Goal: Find specific page/section: Find specific page/section

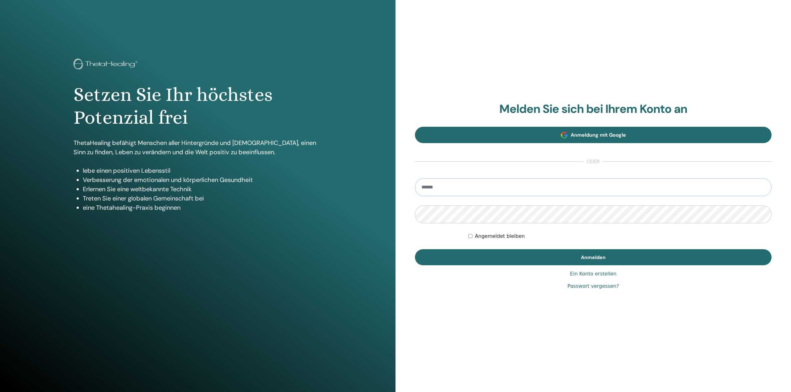
type input "**********"
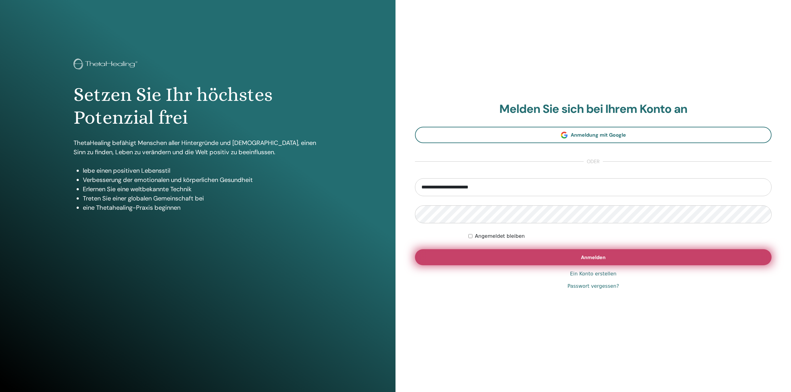
click at [573, 256] on button "Anmelden" at bounding box center [593, 258] width 356 height 16
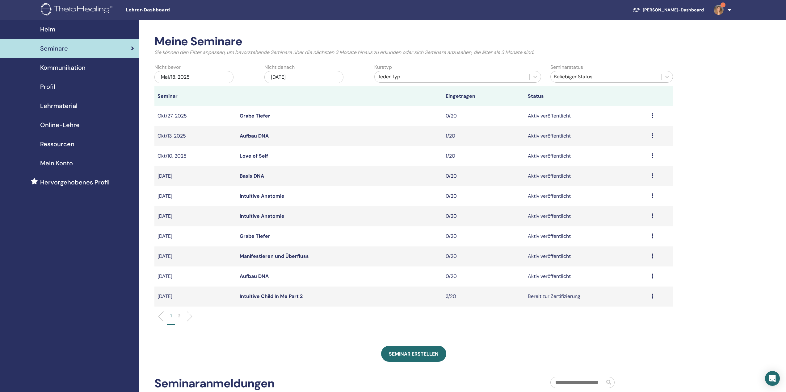
click at [263, 136] on link "Aufbau DNA" at bounding box center [254, 136] width 29 height 6
click at [58, 105] on span "Lehrmaterial" at bounding box center [58, 105] width 37 height 9
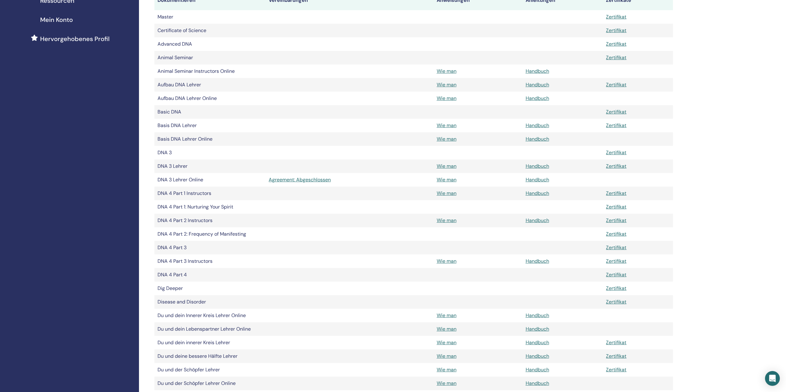
scroll to position [154, 0]
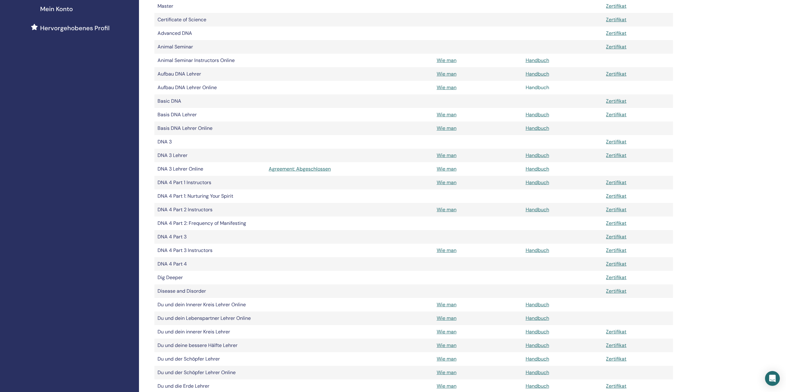
click at [536, 86] on link "Handbuch" at bounding box center [537, 87] width 23 height 6
